Goal: Find specific page/section: Find specific page/section

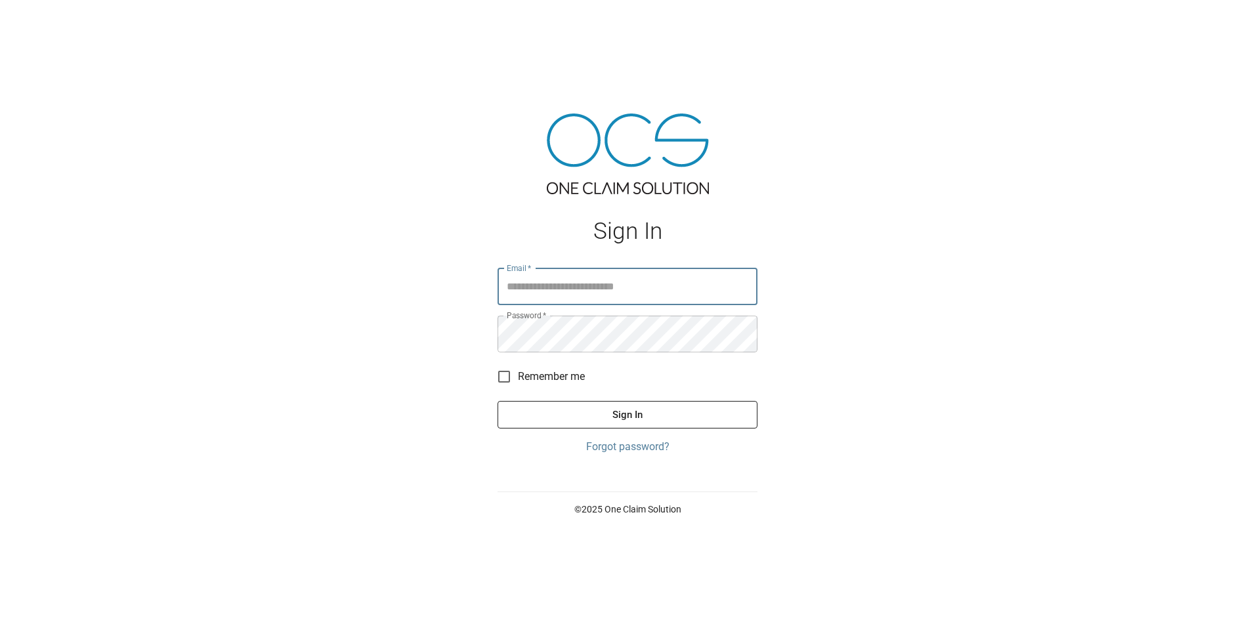
type input "**********"
click at [627, 415] on button "Sign In" at bounding box center [627, 415] width 260 height 28
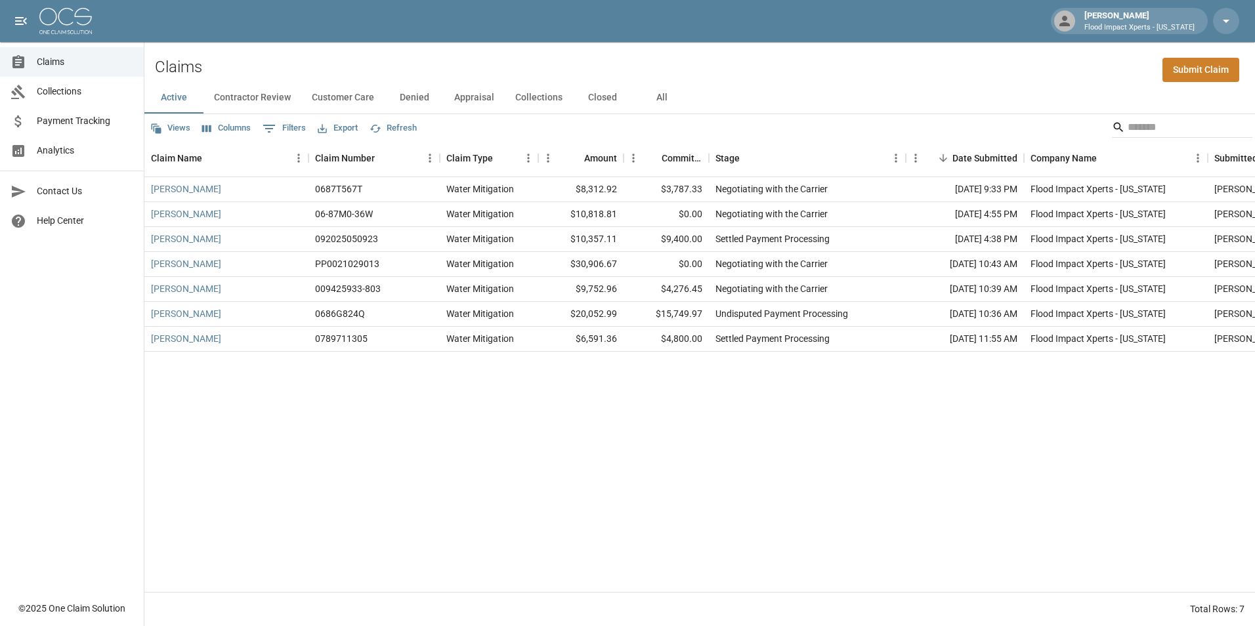
click at [544, 107] on button "Collections" at bounding box center [539, 97] width 68 height 31
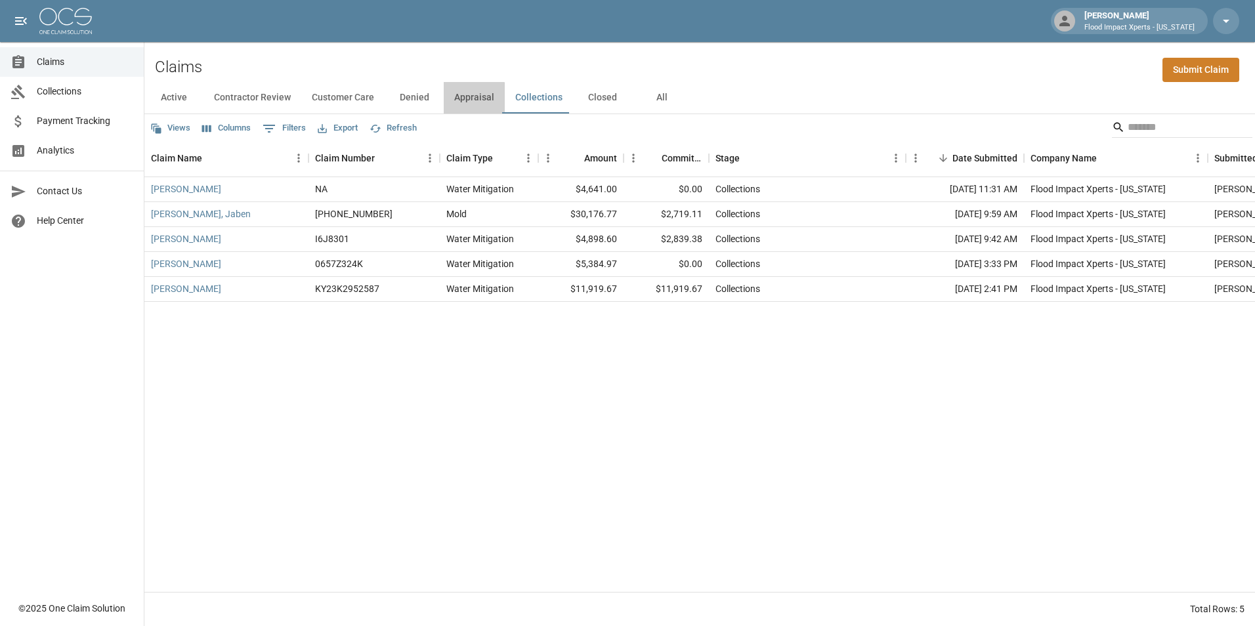
click at [461, 104] on button "Appraisal" at bounding box center [474, 97] width 61 height 31
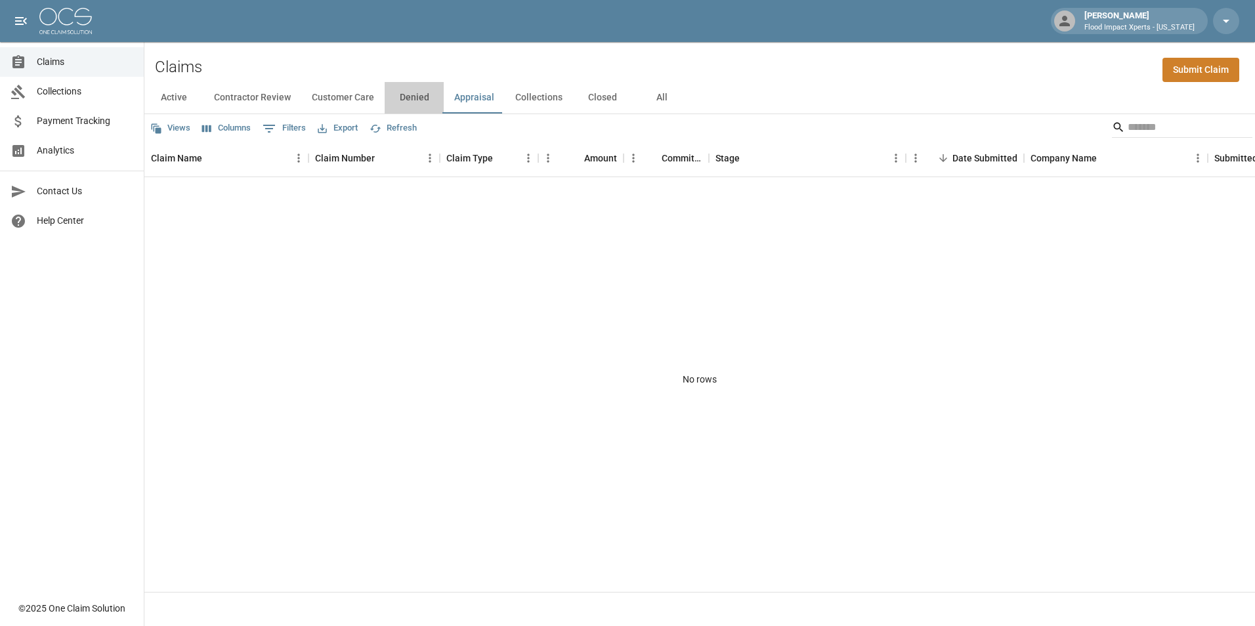
click at [396, 96] on button "Denied" at bounding box center [414, 97] width 59 height 31
click at [329, 97] on button "Customer Care" at bounding box center [342, 97] width 83 height 31
click at [263, 97] on button "Contractor Review" at bounding box center [252, 97] width 98 height 31
click at [594, 93] on button "Closed" at bounding box center [602, 97] width 59 height 31
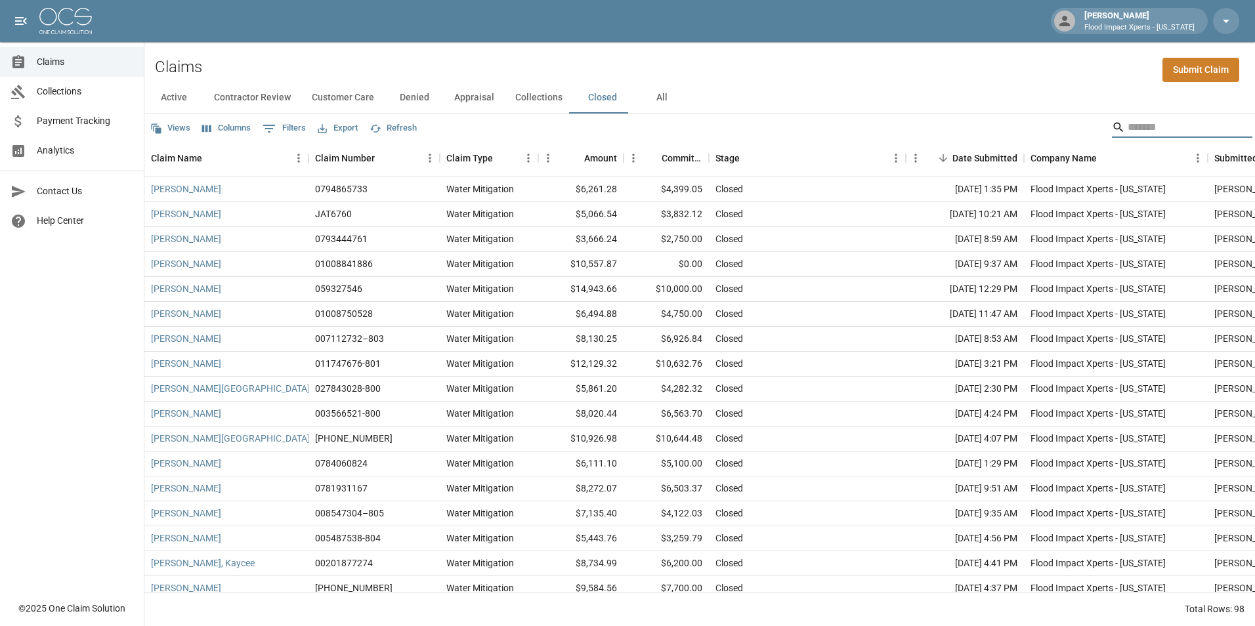
click at [1152, 131] on input "Search" at bounding box center [1179, 127] width 105 height 21
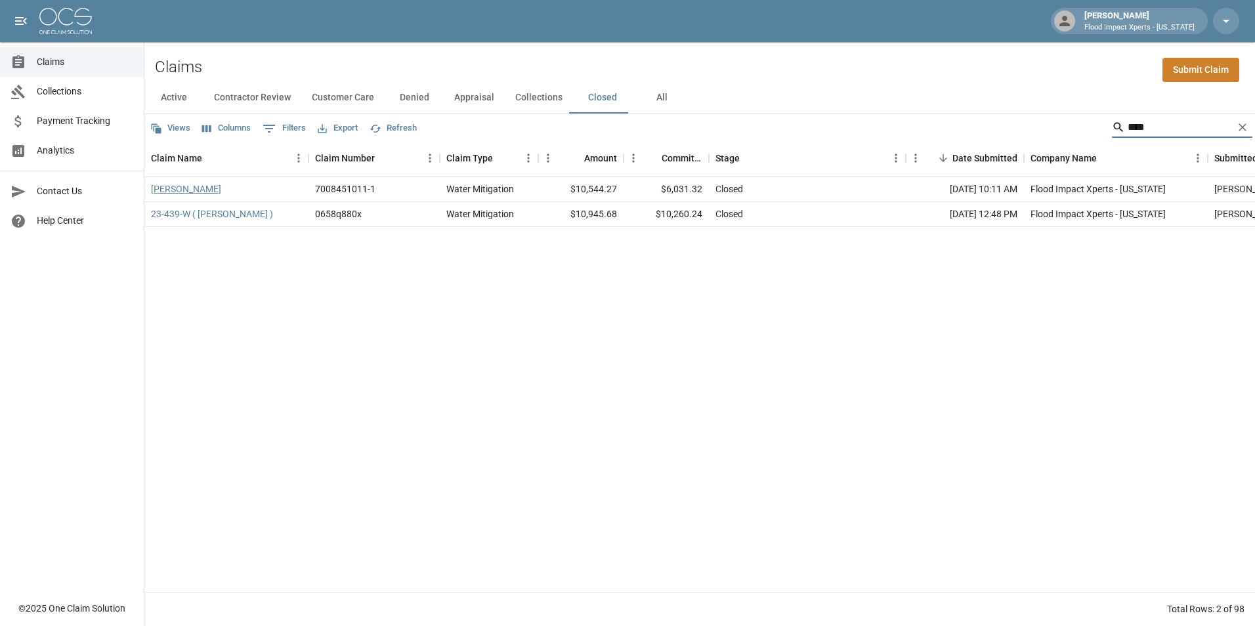
type input "****"
click at [184, 187] on link "[PERSON_NAME]" at bounding box center [186, 188] width 70 height 13
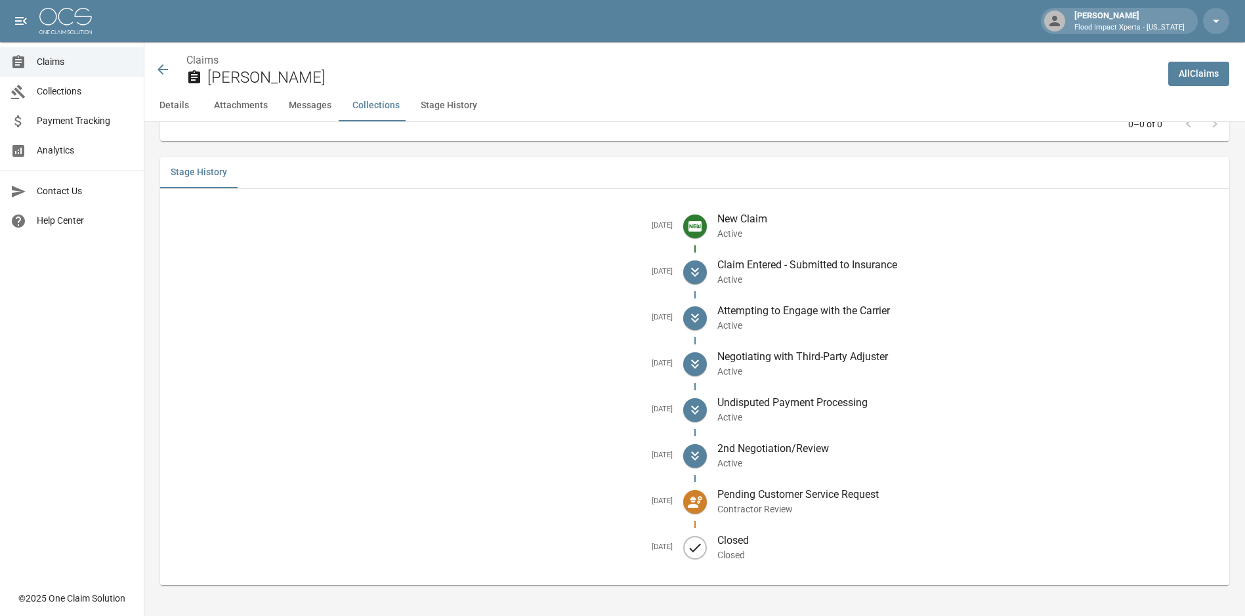
scroll to position [1796, 0]
click at [703, 408] on icon at bounding box center [695, 410] width 16 height 16
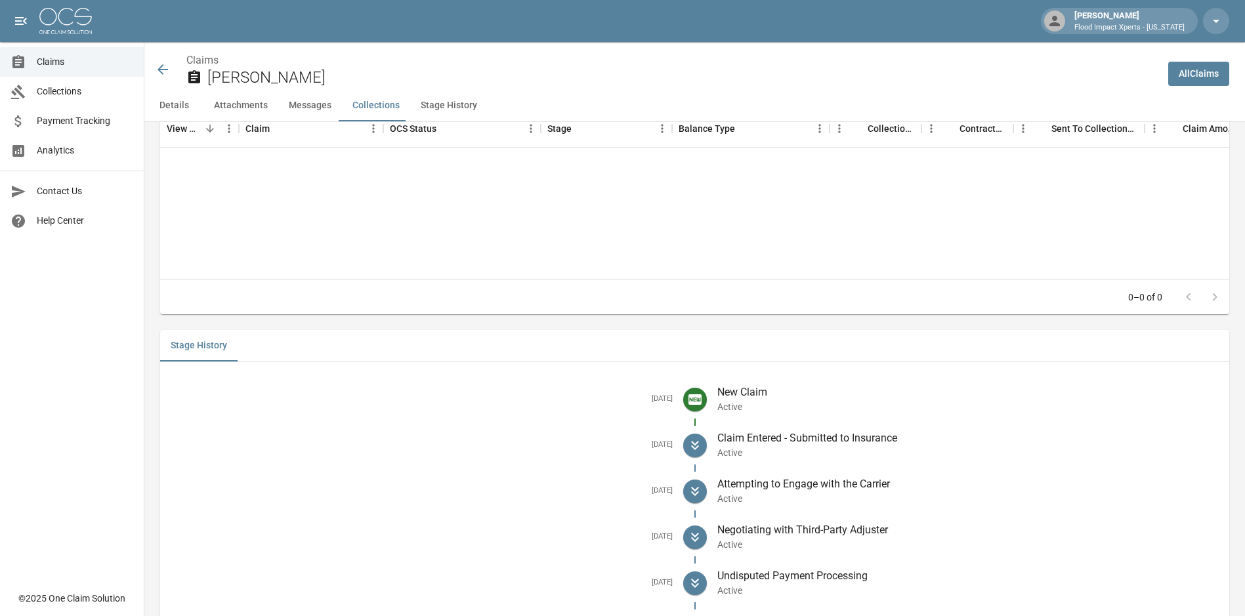
scroll to position [1402, 0]
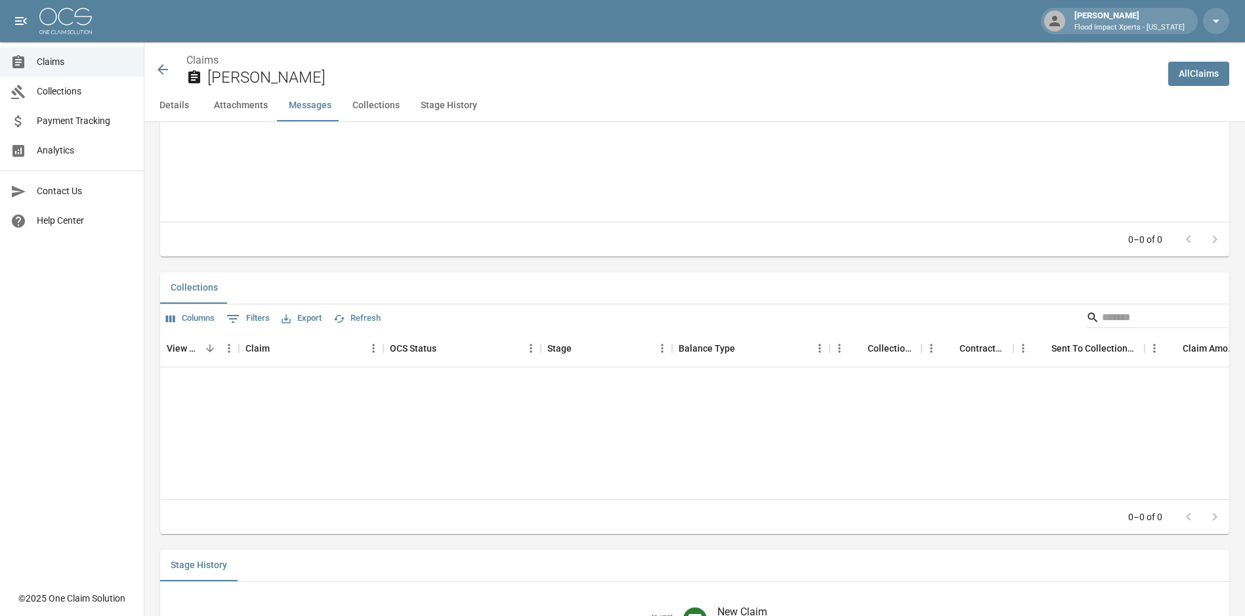
click at [46, 72] on link "Claims" at bounding box center [72, 62] width 144 height 30
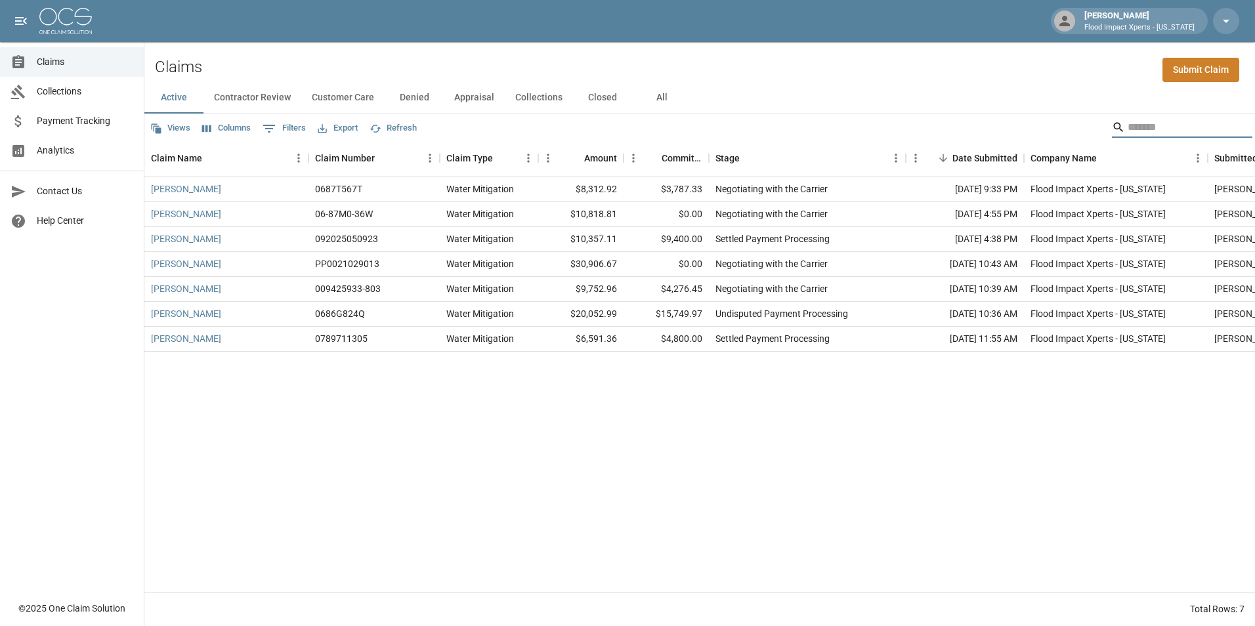
click at [1162, 133] on input "Search" at bounding box center [1179, 127] width 105 height 21
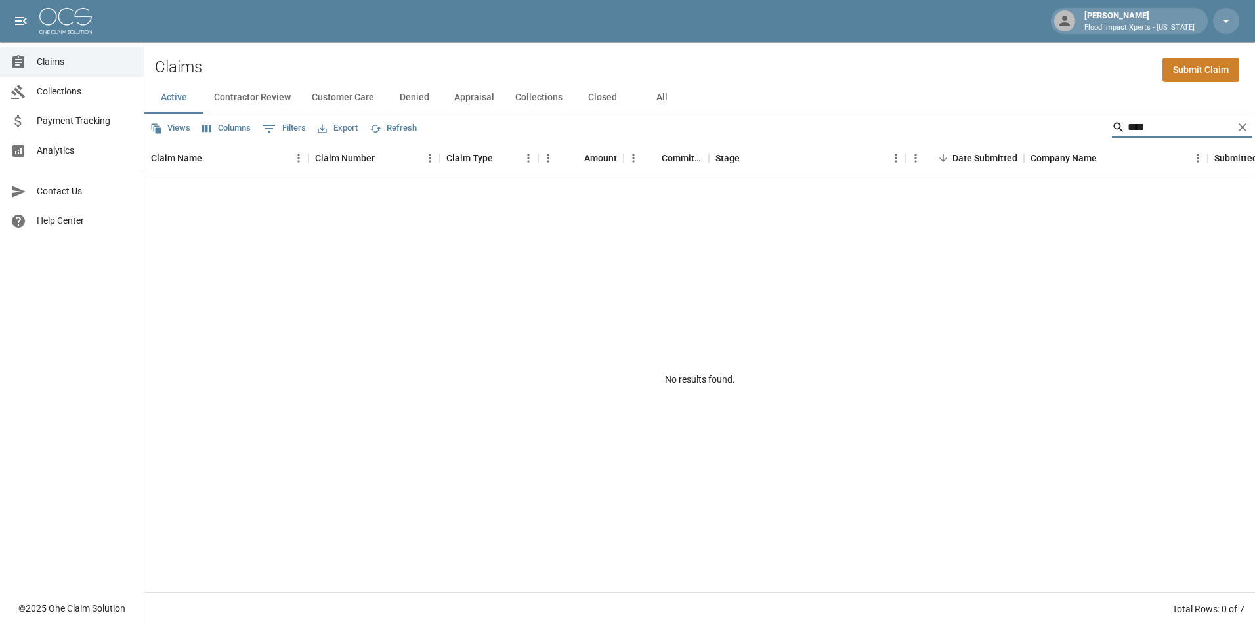
type input "****"
click at [266, 103] on button "Contractor Review" at bounding box center [252, 97] width 98 height 31
click at [364, 103] on button "Customer Care" at bounding box center [342, 97] width 83 height 31
click at [420, 105] on button "Denied" at bounding box center [414, 97] width 59 height 31
click at [606, 90] on button "Closed" at bounding box center [602, 97] width 59 height 31
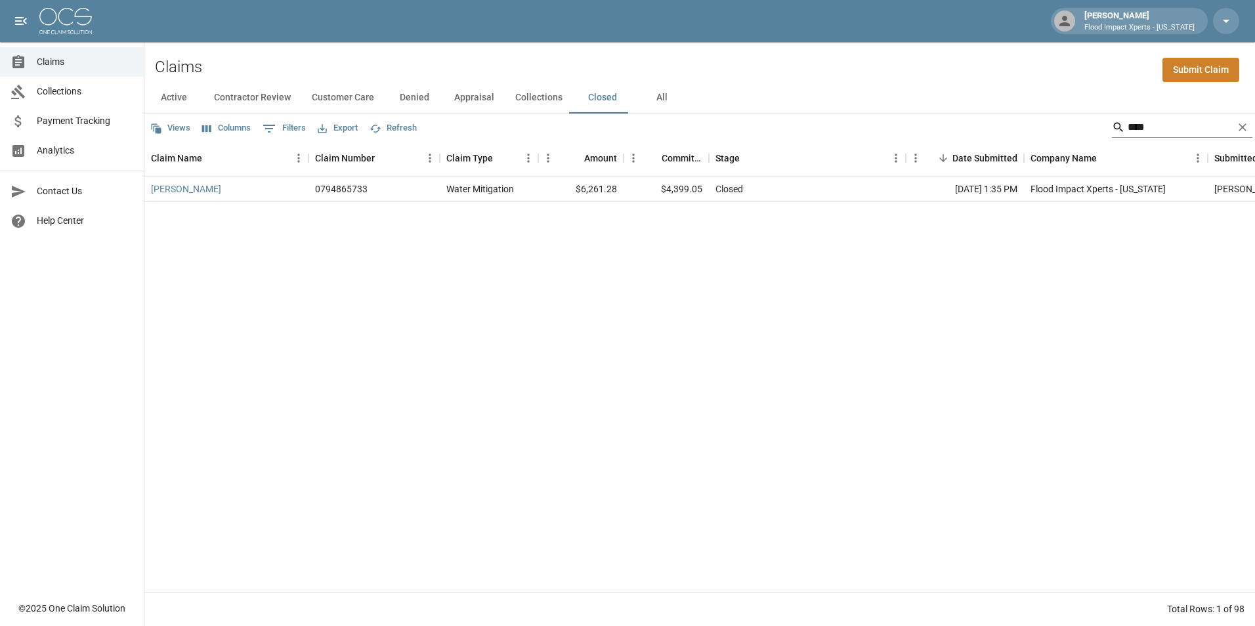
click at [1249, 123] on button "Clear" at bounding box center [1242, 127] width 20 height 20
